Goal: Task Accomplishment & Management: Manage account settings

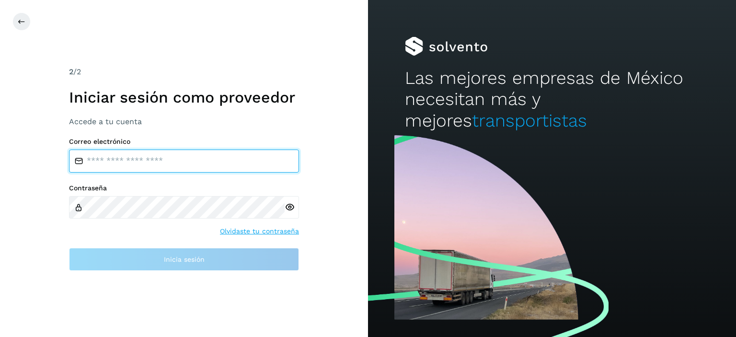
click at [231, 160] on input "email" at bounding box center [184, 160] width 230 height 23
type input "**********"
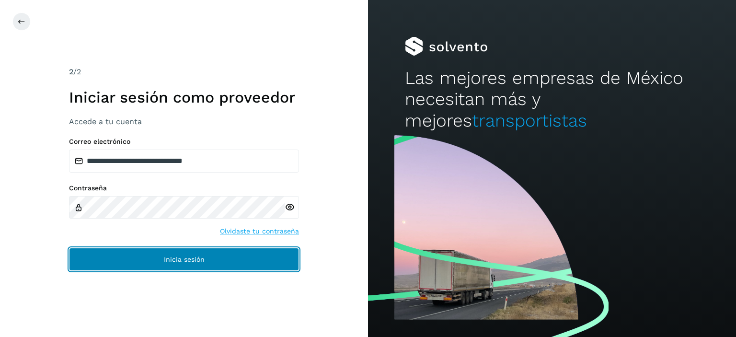
click at [172, 256] on span "Inicia sesión" at bounding box center [184, 259] width 41 height 7
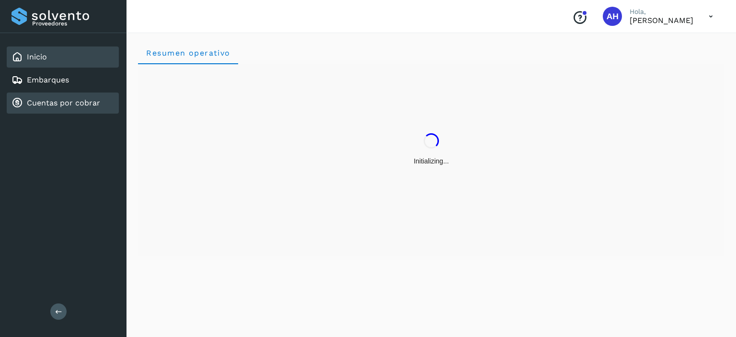
click at [89, 105] on link "Cuentas por cobrar" at bounding box center [63, 102] width 73 height 9
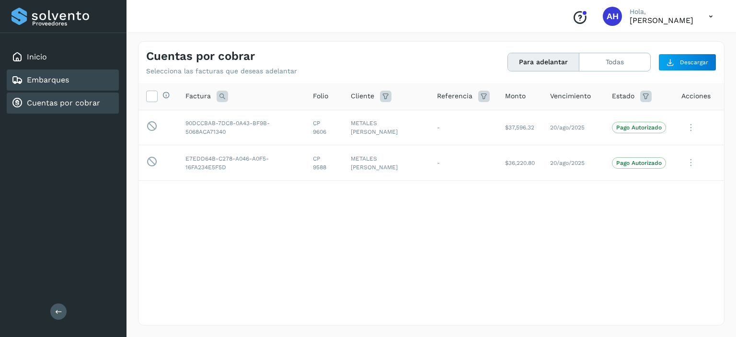
click at [77, 86] on div "Embarques" at bounding box center [63, 79] width 112 height 21
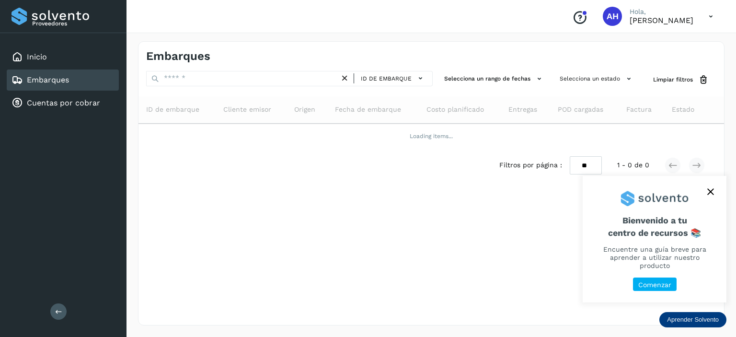
click at [715, 199] on button "close," at bounding box center [710, 191] width 14 height 14
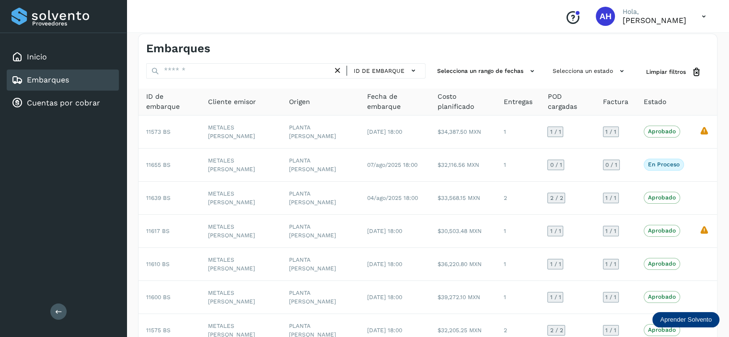
scroll to position [103, 0]
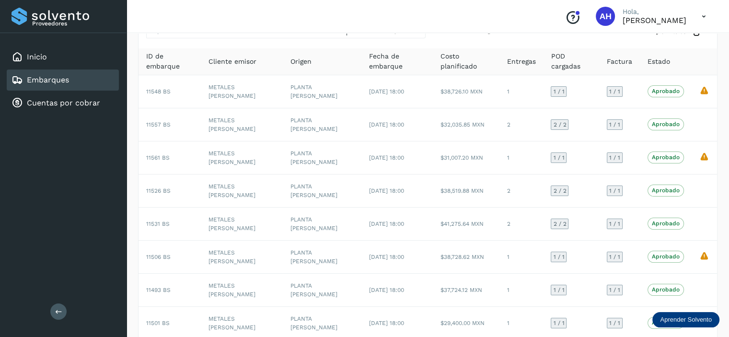
scroll to position [104, 0]
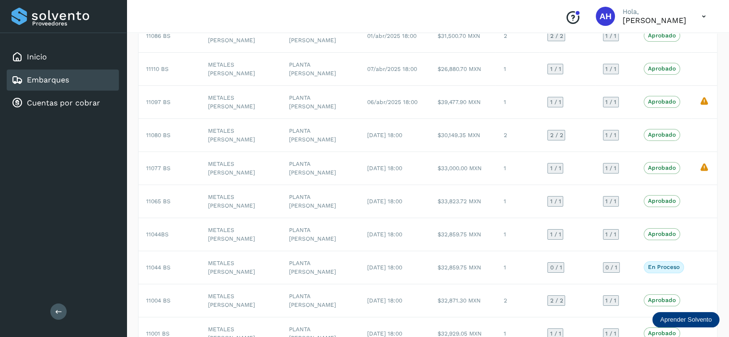
scroll to position [103, 0]
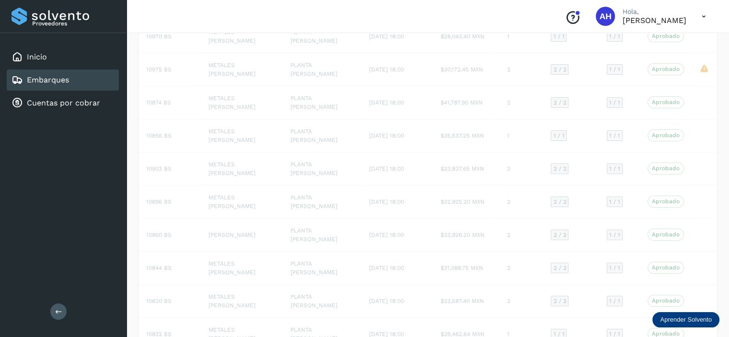
scroll to position [23, 0]
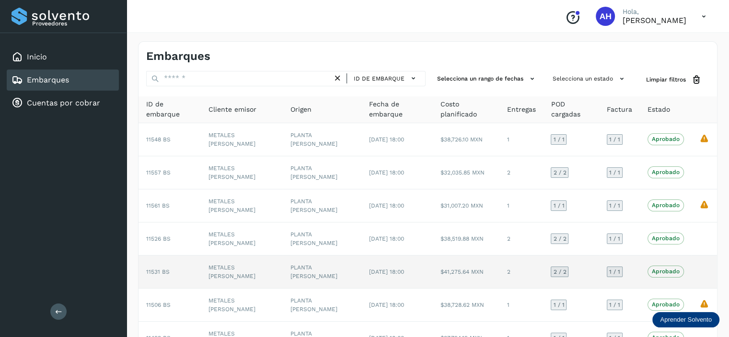
scroll to position [104, 0]
